Goal: Information Seeking & Learning: Learn about a topic

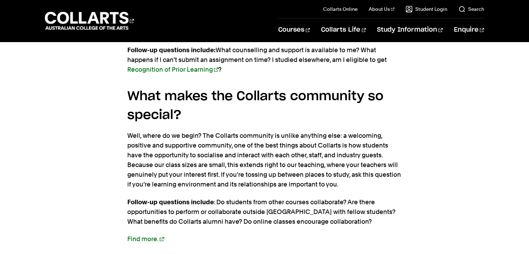
scroll to position [866, 0]
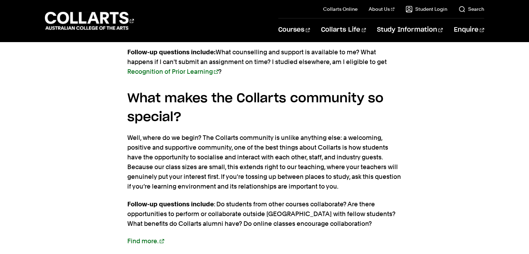
scroll to position [864, 0]
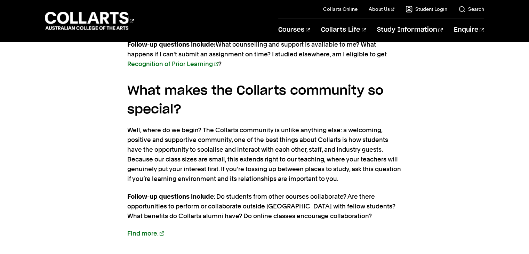
scroll to position [968, 0]
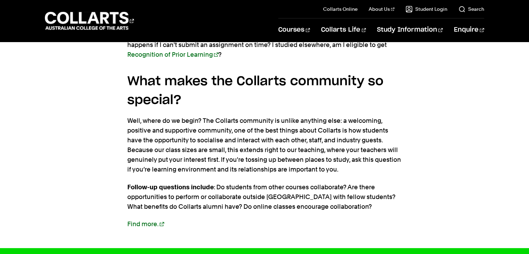
drag, startPoint x: 327, startPoint y: 123, endPoint x: 347, endPoint y: 167, distance: 47.9
click at [347, 167] on p "Well, where do we begin? The Collarts community is unlike anything else: a welc…" at bounding box center [264, 145] width 275 height 58
click at [348, 162] on p "Well, where do we begin? The Collarts community is unlike anything else: a welc…" at bounding box center [264, 145] width 275 height 58
click at [348, 167] on p "Well, where do we begin? The Collarts community is unlike anything else: a welc…" at bounding box center [264, 145] width 275 height 58
click at [348, 169] on p "Well, where do we begin? The Collarts community is unlike anything else: a welc…" at bounding box center [264, 145] width 275 height 58
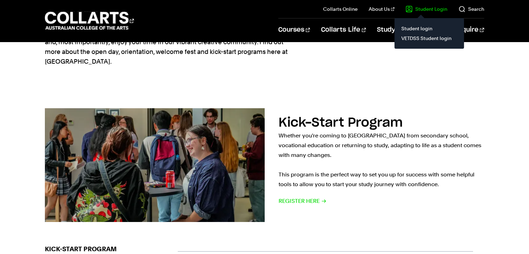
scroll to position [104, 0]
